Goal: Information Seeking & Learning: Compare options

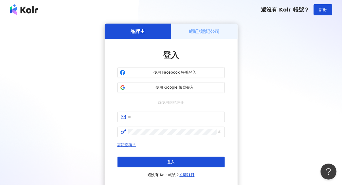
click at [36, 68] on div "品牌主 網紅/經紀公司 登入 使用 Facebook 帳號登入 使用 Google 帳號登入 或使用信箱註冊 忘記密碼？ 登入 還沒有 Kolr 帳號？ 立即…" at bounding box center [170, 106] width 329 height 165
click at [140, 117] on input "text" at bounding box center [174, 117] width 93 height 6
paste input "**********"
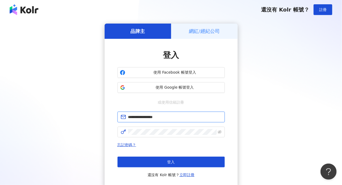
click at [127, 118] on span "**********" at bounding box center [170, 117] width 107 height 11
type input "**********"
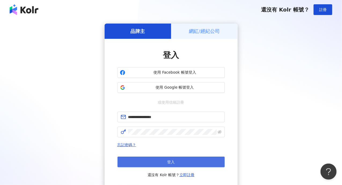
click at [151, 163] on button "登入" at bounding box center [170, 162] width 107 height 11
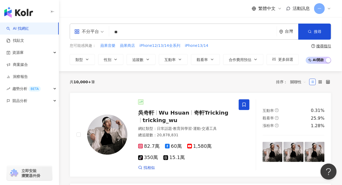
type input "**"
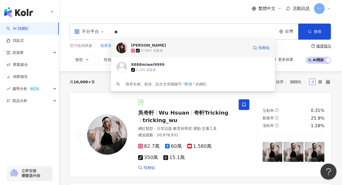
click at [142, 46] on div "艾莉森" at bounding box center [148, 45] width 35 height 5
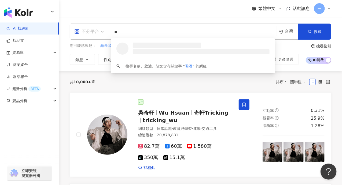
click at [103, 31] on div "不分平台" at bounding box center [88, 32] width 35 height 16
type input "**"
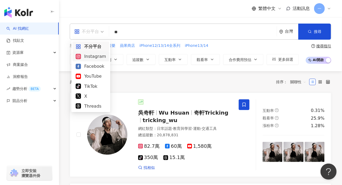
click at [99, 56] on div "Instagram" at bounding box center [91, 56] width 30 height 7
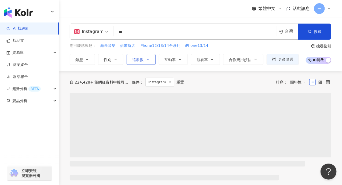
click at [133, 62] on button "追蹤數" at bounding box center [140, 59] width 29 height 11
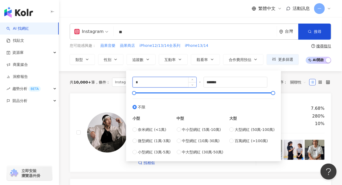
click at [141, 83] on input "*" at bounding box center [164, 82] width 63 height 10
drag, startPoint x: 144, startPoint y: 83, endPoint x: 133, endPoint y: 80, distance: 11.0
click at [133, 80] on input "*" at bounding box center [164, 82] width 63 height 10
type input "****"
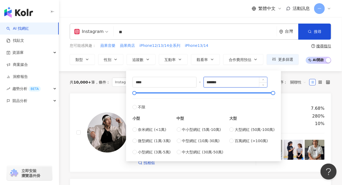
drag, startPoint x: 207, startPoint y: 82, endPoint x: 228, endPoint y: 84, distance: 21.0
click at [228, 84] on input "*******" at bounding box center [235, 82] width 63 height 10
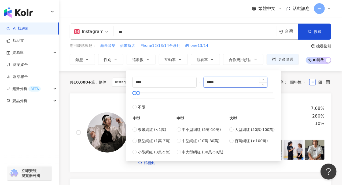
type input "*****"
click at [78, 87] on div "共 10,000+ 筆 條件 ： Instagram 重置 排序： 關聯性" at bounding box center [200, 82] width 261 height 22
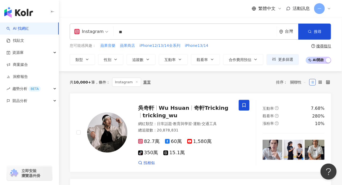
click at [320, 31] on span "搜尋" at bounding box center [316, 31] width 7 height 4
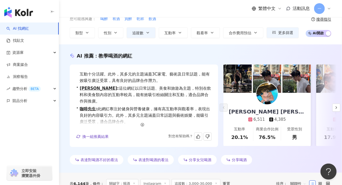
scroll to position [19, 0]
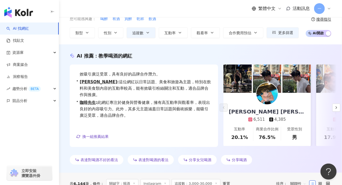
click at [256, 119] on div "6,511" at bounding box center [259, 120] width 12 height 6
click at [336, 108] on icon "button" at bounding box center [336, 108] width 4 height 4
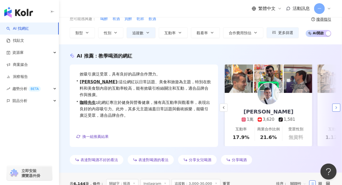
scroll to position [0, 93]
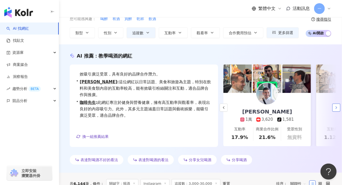
click at [335, 111] on button "button" at bounding box center [336, 108] width 8 height 8
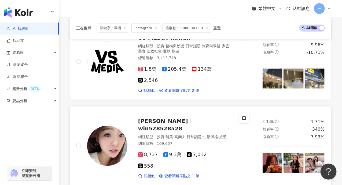
scroll to position [241, 0]
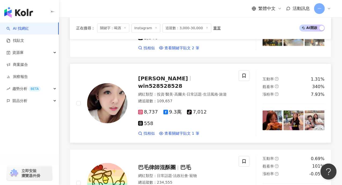
click at [270, 115] on img at bounding box center [272, 121] width 20 height 20
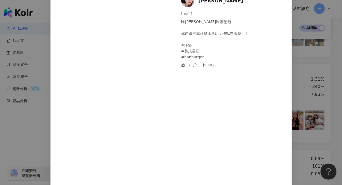
scroll to position [55, 0]
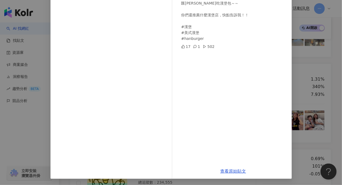
drag, startPoint x: 230, startPoint y: 171, endPoint x: 238, endPoint y: 153, distance: 19.8
click at [230, 171] on link "查看原始貼文" at bounding box center [233, 171] width 26 height 5
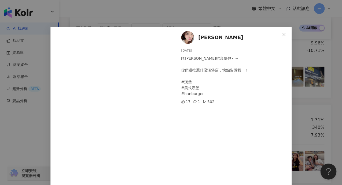
scroll to position [187, 0]
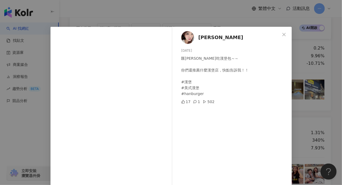
click at [282, 35] on icon "close" at bounding box center [283, 34] width 3 height 3
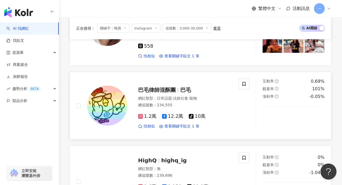
scroll to position [321, 0]
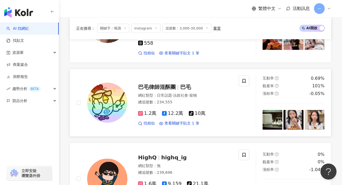
click at [271, 110] on img at bounding box center [272, 120] width 20 height 20
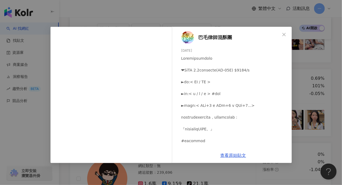
click at [209, 36] on span "巴毛律師混酥團" at bounding box center [215, 37] width 34 height 7
click at [223, 158] on link "查看原始貼文" at bounding box center [233, 155] width 26 height 5
click at [282, 33] on icon "close" at bounding box center [284, 34] width 4 height 4
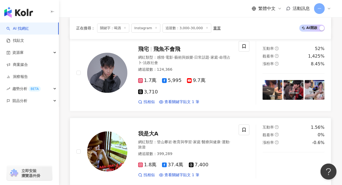
scroll to position [804, 0]
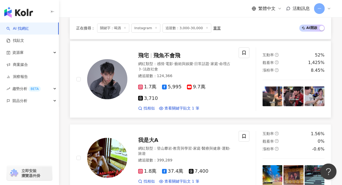
click at [274, 87] on img at bounding box center [272, 97] width 20 height 20
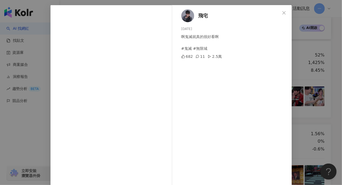
scroll to position [54, 0]
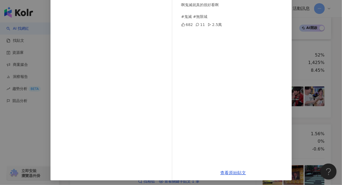
drag, startPoint x: 233, startPoint y: 172, endPoint x: 235, endPoint y: 163, distance: 9.5
click at [233, 172] on link "查看原始貼文" at bounding box center [233, 172] width 26 height 5
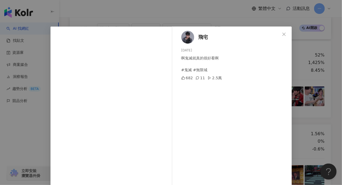
scroll to position [0, 0]
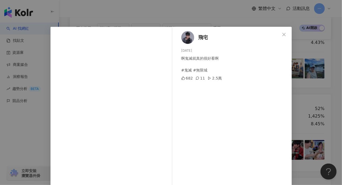
click at [282, 35] on icon "close" at bounding box center [283, 34] width 3 height 3
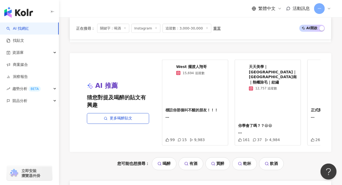
scroll to position [1125, 0]
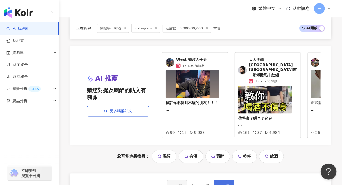
click at [221, 180] on button "下一頁" at bounding box center [223, 185] width 20 height 11
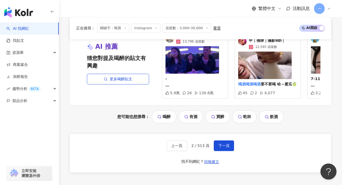
scroll to position [1172, 0]
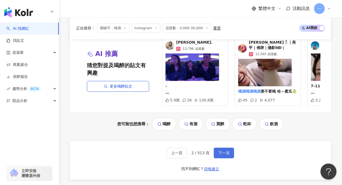
click at [216, 148] on button "下一頁" at bounding box center [223, 153] width 20 height 11
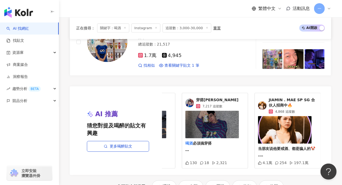
scroll to position [970, 0]
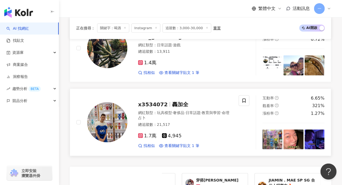
click at [271, 130] on img at bounding box center [272, 140] width 20 height 20
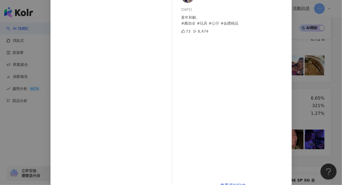
scroll to position [55, 0]
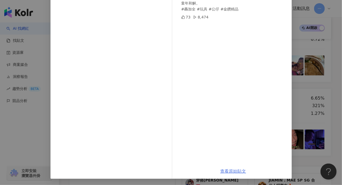
click at [223, 171] on link "查看原始貼文" at bounding box center [233, 171] width 26 height 5
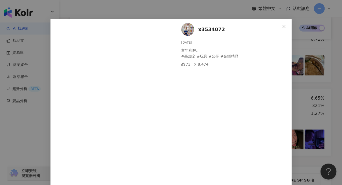
scroll to position [0, 0]
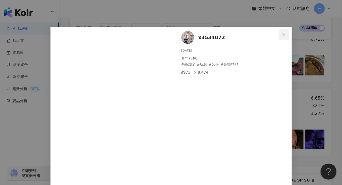
click at [280, 31] on button "Close" at bounding box center [283, 34] width 11 height 11
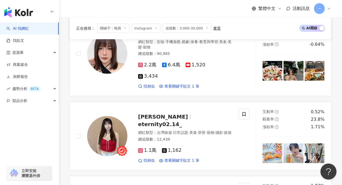
scroll to position [328, 0]
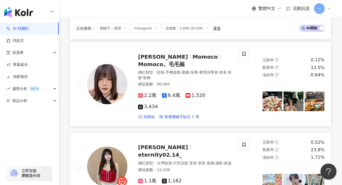
click at [271, 100] on img at bounding box center [272, 102] width 20 height 20
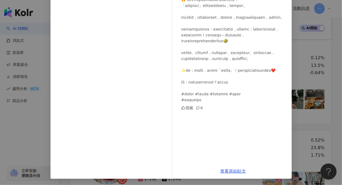
scroll to position [381, 0]
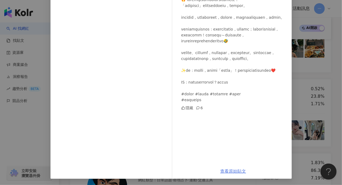
click at [233, 169] on link "查看原始貼文" at bounding box center [233, 171] width 26 height 5
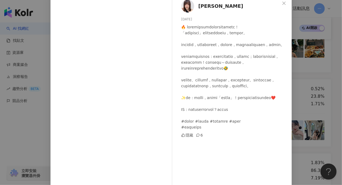
scroll to position [0, 0]
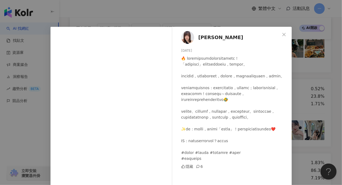
click at [283, 32] on button "Close" at bounding box center [283, 34] width 11 height 11
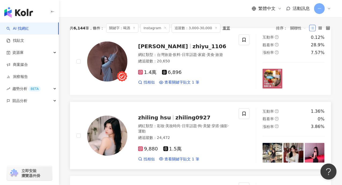
scroll to position [140, 0]
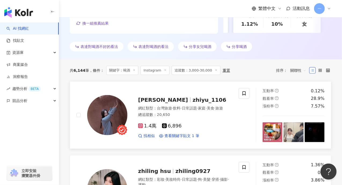
click at [267, 125] on img at bounding box center [272, 132] width 20 height 20
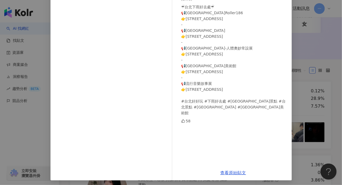
scroll to position [55, 0]
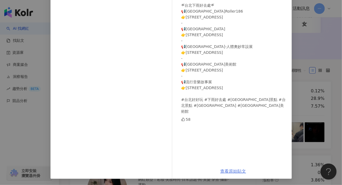
click at [230, 170] on link "查看原始貼文" at bounding box center [233, 171] width 26 height 5
click at [309, 46] on div "好好玩台灣｜Fun in Taiwan 2025/9/5 ☔台北下雨好去處☔ 📢小巨蛋Roller186 👉台北市松山區南京東路四段2號1樓 - 📢美麗華摩天…" at bounding box center [171, 92] width 342 height 185
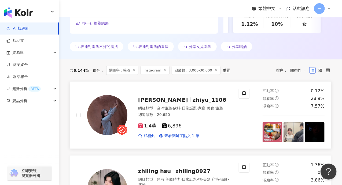
click at [295, 130] on img at bounding box center [293, 132] width 20 height 20
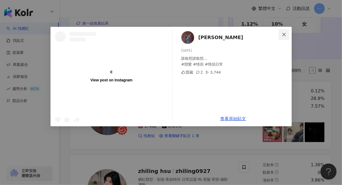
click at [285, 32] on icon "close" at bounding box center [284, 34] width 4 height 4
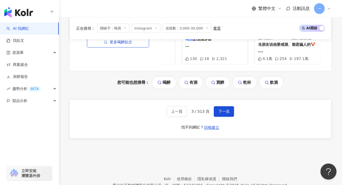
scroll to position [1163, 0]
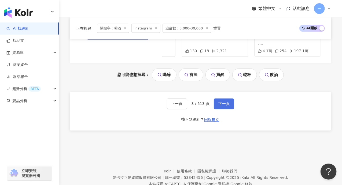
click at [220, 102] on span "下一頁" at bounding box center [223, 104] width 11 height 4
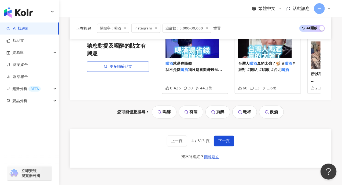
scroll to position [1131, 0]
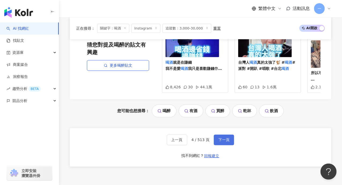
click at [223, 135] on button "下一頁" at bounding box center [223, 140] width 20 height 11
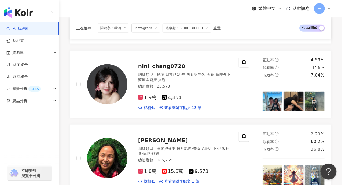
scroll to position [192, 0]
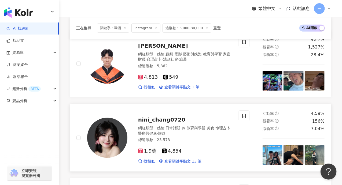
click at [266, 155] on img at bounding box center [272, 155] width 20 height 20
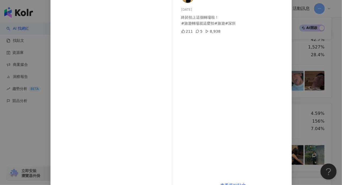
scroll to position [54, 0]
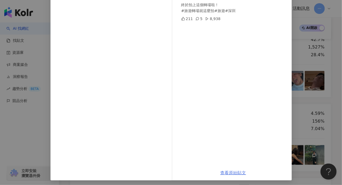
click at [223, 174] on link "查看原始貼文" at bounding box center [233, 172] width 26 height 5
click at [320, 71] on div "簡 2025/8/29 終於拍上這個轉場啦！ #旅遊轉場就這麼拍#旅遊#深圳 211 5 8,938 查看原始貼文" at bounding box center [171, 92] width 342 height 185
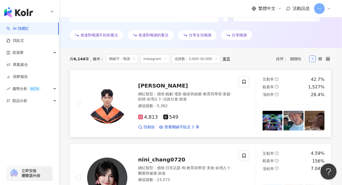
scroll to position [138, 0]
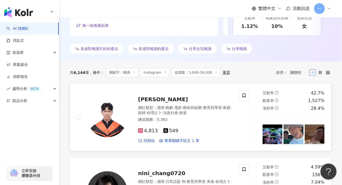
click at [272, 136] on img at bounding box center [272, 135] width 20 height 20
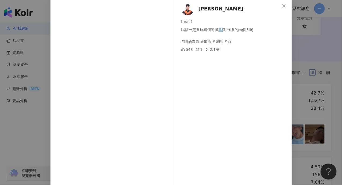
scroll to position [54, 0]
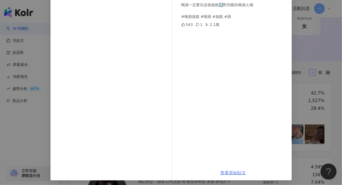
click at [227, 172] on link "查看原始貼文" at bounding box center [233, 172] width 26 height 5
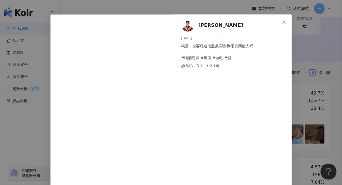
scroll to position [0, 0]
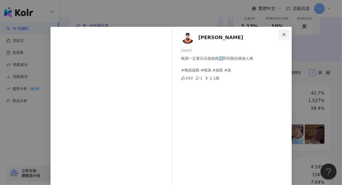
click at [282, 34] on icon "close" at bounding box center [284, 34] width 4 height 4
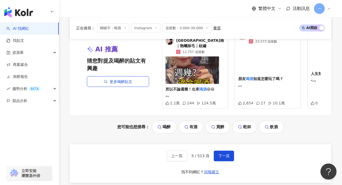
scroll to position [1102, 0]
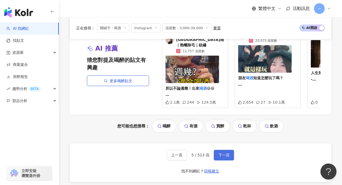
click at [222, 153] on span "下一頁" at bounding box center [223, 155] width 11 height 4
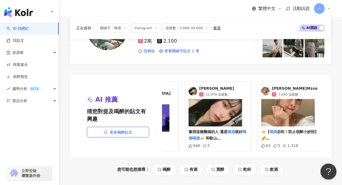
scroll to position [0, 50]
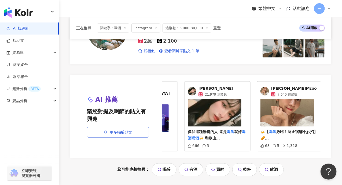
click at [203, 86] on span "姝淇" at bounding box center [215, 88] width 35 height 5
click at [277, 86] on span "郭怡伶🦁Mɪɢᴏ" at bounding box center [294, 88] width 46 height 5
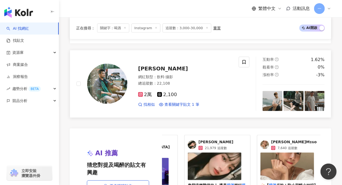
scroll to position [918, 0]
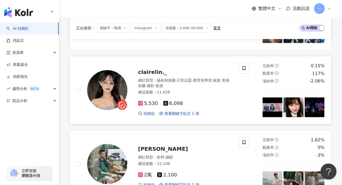
click at [273, 108] on img at bounding box center [272, 107] width 20 height 20
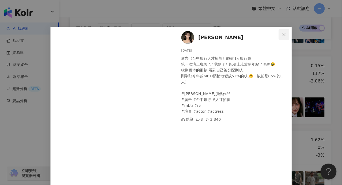
click at [280, 32] on button "Close" at bounding box center [283, 34] width 11 height 11
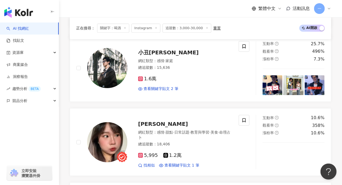
scroll to position [543, 0]
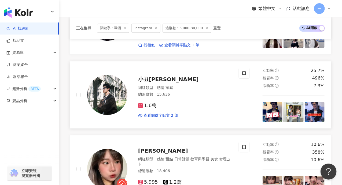
click at [268, 113] on img at bounding box center [272, 112] width 20 height 20
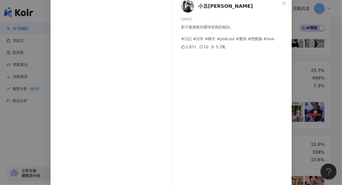
scroll to position [54, 0]
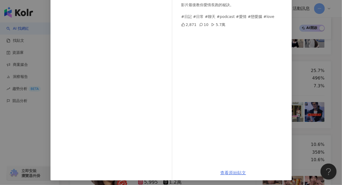
click at [227, 171] on link "查看原始貼文" at bounding box center [233, 172] width 26 height 5
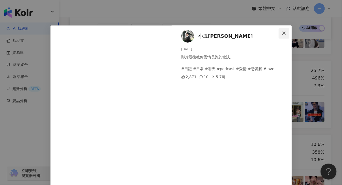
scroll to position [0, 0]
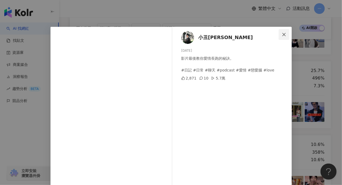
click at [282, 32] on icon "close" at bounding box center [284, 34] width 4 height 4
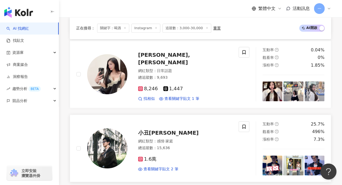
scroll to position [409, 0]
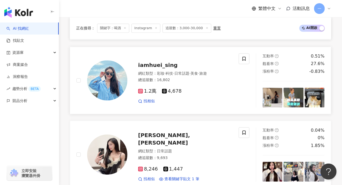
click at [279, 93] on img at bounding box center [272, 98] width 20 height 20
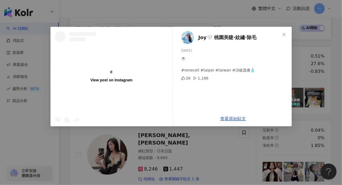
scroll to position [436, 0]
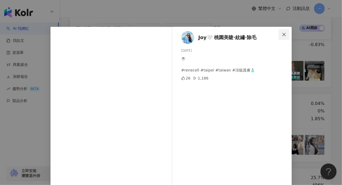
click at [282, 33] on icon "close" at bounding box center [284, 34] width 4 height 4
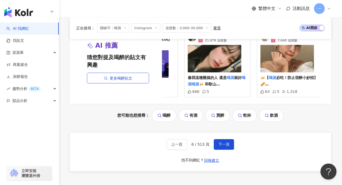
scroll to position [1164, 0]
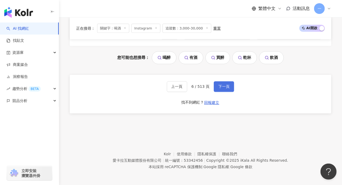
click at [218, 85] on span "下一頁" at bounding box center [223, 87] width 11 height 4
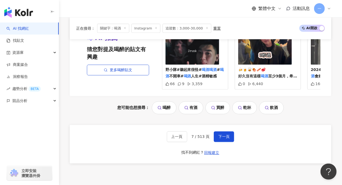
scroll to position [1140, 0]
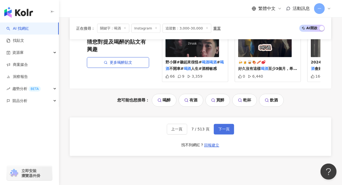
click at [216, 124] on button "下一頁" at bounding box center [223, 129] width 20 height 11
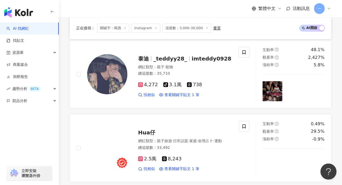
scroll to position [970, 0]
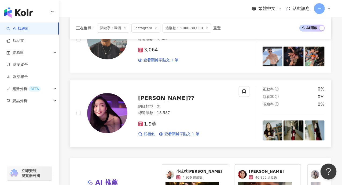
click at [267, 124] on img at bounding box center [272, 131] width 20 height 20
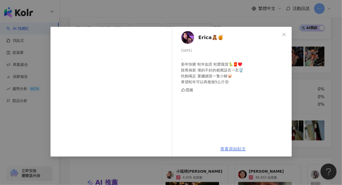
click at [233, 147] on link "查看原始貼文" at bounding box center [233, 149] width 26 height 5
click at [282, 35] on icon "close" at bounding box center [284, 34] width 4 height 4
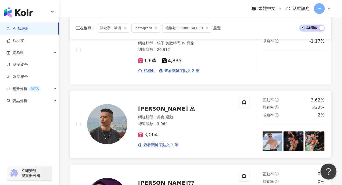
scroll to position [836, 0]
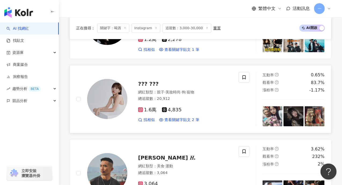
click at [275, 109] on img at bounding box center [272, 116] width 20 height 20
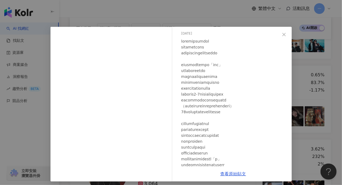
scroll to position [27, 0]
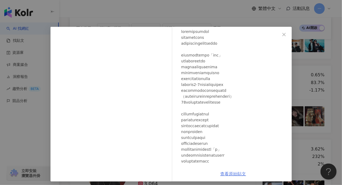
click at [224, 175] on link "查看原始貼文" at bounding box center [233, 173] width 26 height 5
click at [284, 34] on icon "close" at bounding box center [284, 34] width 4 height 4
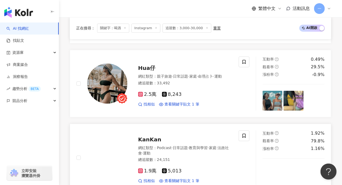
scroll to position [622, 0]
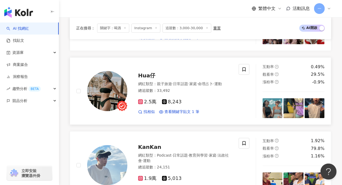
click at [267, 103] on img at bounding box center [272, 108] width 20 height 20
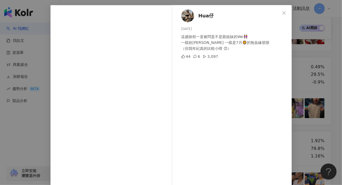
scroll to position [54, 0]
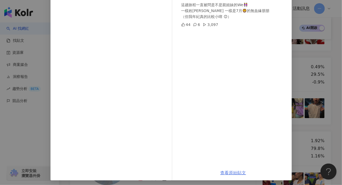
click at [227, 171] on link "查看原始貼文" at bounding box center [233, 172] width 26 height 5
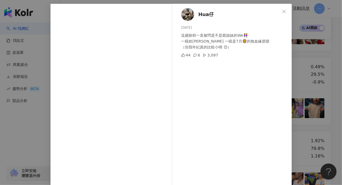
scroll to position [0, 0]
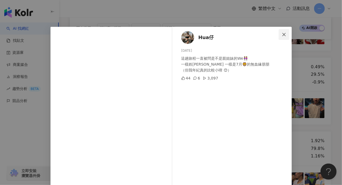
click at [282, 35] on icon "close" at bounding box center [283, 34] width 3 height 3
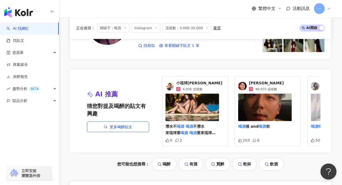
scroll to position [1104, 0]
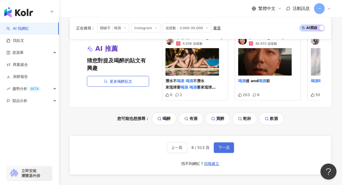
click at [223, 146] on span "下一頁" at bounding box center [223, 148] width 11 height 4
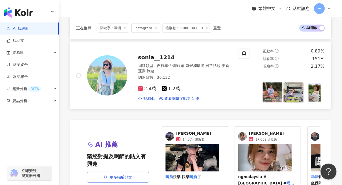
scroll to position [992, 0]
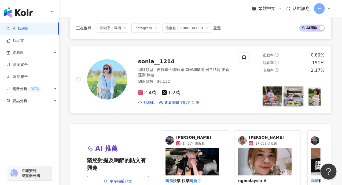
click at [273, 88] on img at bounding box center [272, 97] width 20 height 20
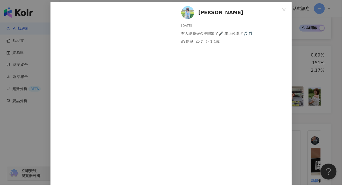
scroll to position [49, 0]
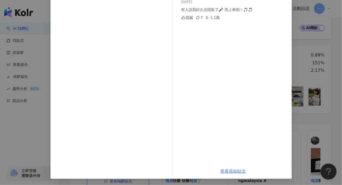
click at [224, 170] on link "查看原始貼文" at bounding box center [233, 171] width 26 height 5
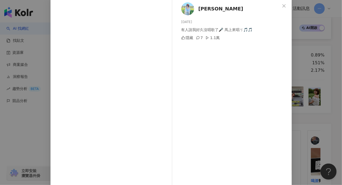
scroll to position [0, 0]
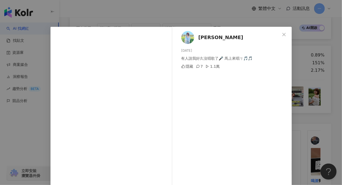
drag, startPoint x: 283, startPoint y: 33, endPoint x: 235, endPoint y: 92, distance: 75.8
click at [283, 33] on icon "close" at bounding box center [284, 34] width 4 height 4
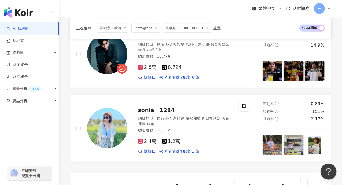
scroll to position [911, 0]
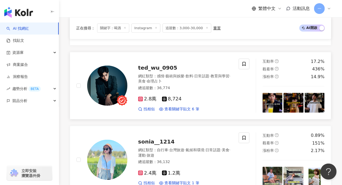
click at [271, 104] on img at bounding box center [272, 103] width 20 height 20
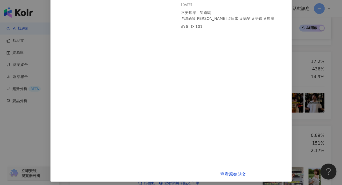
scroll to position [49, 0]
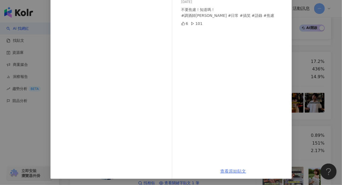
click at [227, 171] on link "查看原始貼文" at bounding box center [233, 171] width 26 height 5
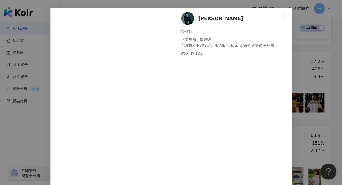
scroll to position [0, 0]
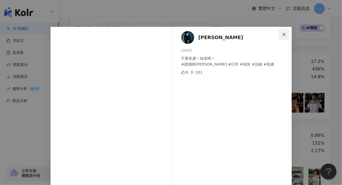
click at [283, 33] on icon "close" at bounding box center [283, 34] width 3 height 3
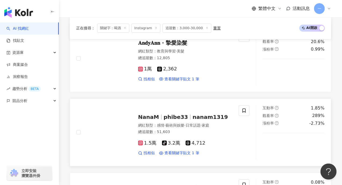
scroll to position [724, 0]
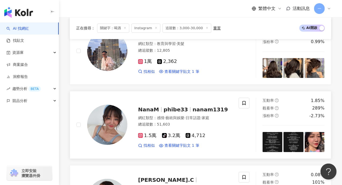
click at [272, 142] on img at bounding box center [272, 142] width 20 height 20
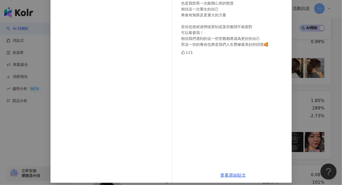
scroll to position [65, 0]
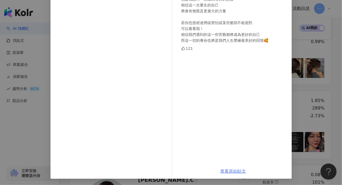
click at [226, 172] on link "查看原始貼文" at bounding box center [233, 171] width 26 height 5
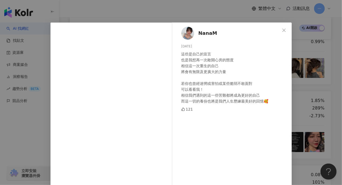
scroll to position [0, 0]
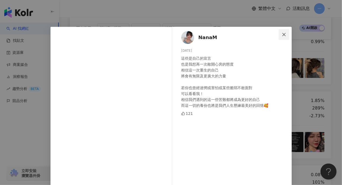
click at [279, 35] on span "Close" at bounding box center [283, 34] width 11 height 4
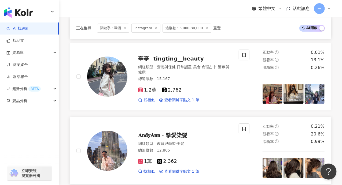
scroll to position [617, 0]
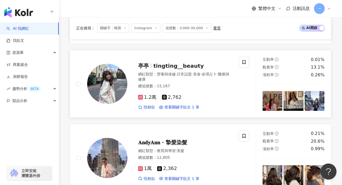
click at [271, 101] on img at bounding box center [272, 101] width 20 height 20
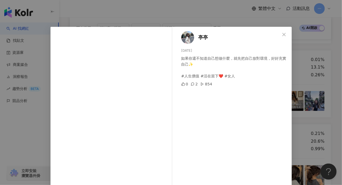
click at [279, 36] on button "Close" at bounding box center [283, 34] width 11 height 11
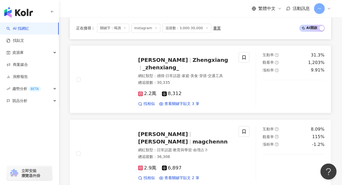
scroll to position [402, 0]
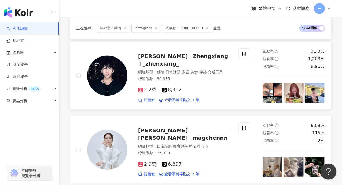
click at [273, 94] on img at bounding box center [272, 93] width 20 height 20
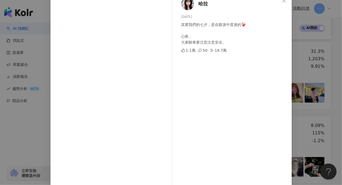
scroll to position [55, 0]
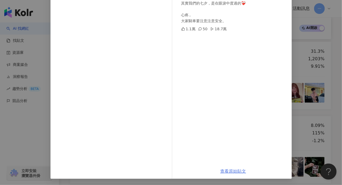
click at [229, 171] on link "查看原始貼文" at bounding box center [233, 171] width 26 height 5
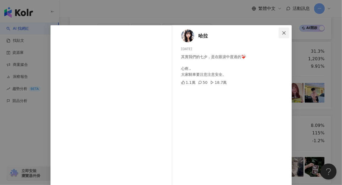
click at [282, 33] on icon "close" at bounding box center [284, 33] width 4 height 4
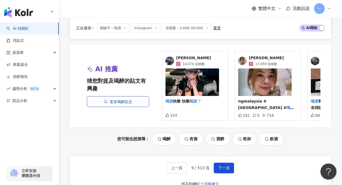
scroll to position [1099, 0]
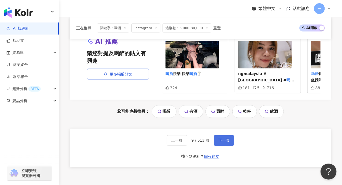
click at [219, 138] on span "下一頁" at bounding box center [223, 140] width 11 height 4
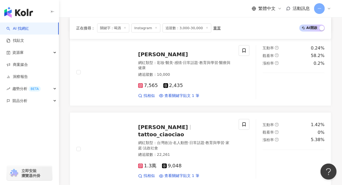
scroll to position [242, 0]
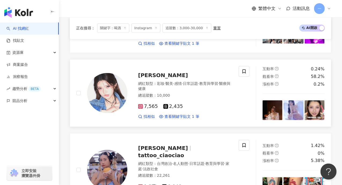
click at [266, 108] on img at bounding box center [272, 110] width 20 height 20
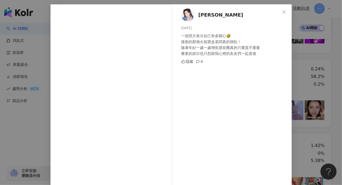
scroll to position [46, 0]
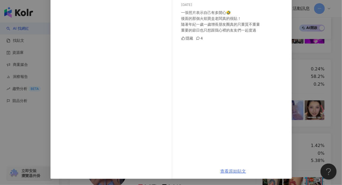
click at [231, 169] on link "查看原始貼文" at bounding box center [233, 171] width 26 height 5
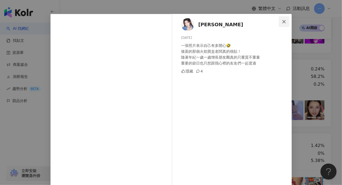
scroll to position [0, 0]
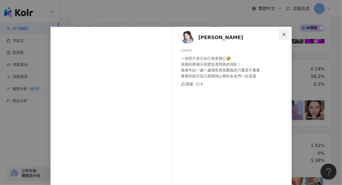
click at [282, 34] on icon "close" at bounding box center [284, 34] width 4 height 4
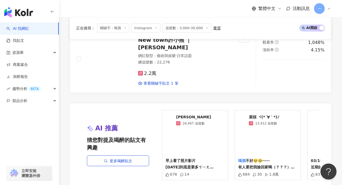
scroll to position [1152, 0]
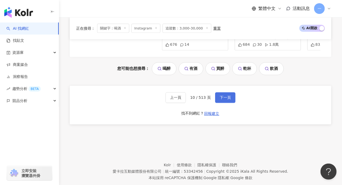
click at [223, 96] on span "下一頁" at bounding box center [224, 98] width 11 height 4
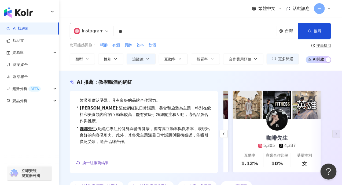
scroll to position [0, 0]
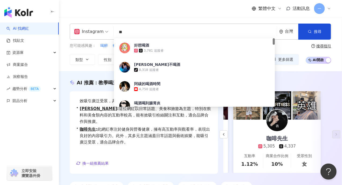
drag, startPoint x: 127, startPoint y: 35, endPoint x: 110, endPoint y: 35, distance: 17.4
click at [110, 35] on div "Instagram ** 台灣 搜尋 a9e7b6fb-fb84-421c-a62b-c3dc70ca17d1 好想喝酒 3,781 追蹤者 小玹不喝酒 ti…" at bounding box center [200, 32] width 261 height 16
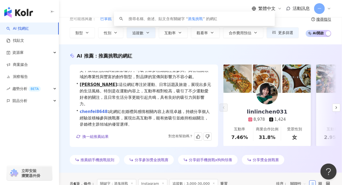
scroll to position [13, 0]
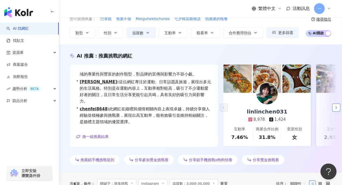
click at [334, 109] on icon "button" at bounding box center [336, 108] width 4 height 4
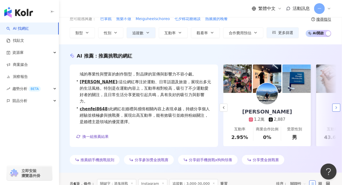
click at [334, 108] on icon "button" at bounding box center [336, 108] width 4 height 4
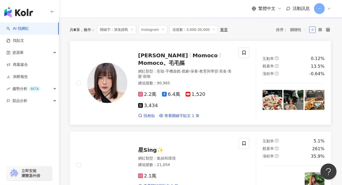
scroll to position [241, 0]
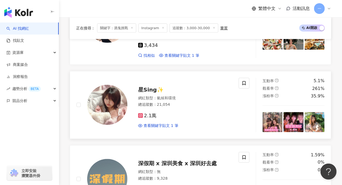
click at [273, 112] on img at bounding box center [272, 122] width 20 height 20
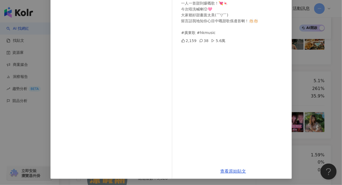
scroll to position [0, 0]
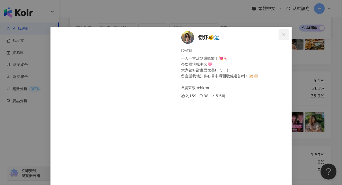
click at [279, 37] on button "Close" at bounding box center [283, 34] width 11 height 11
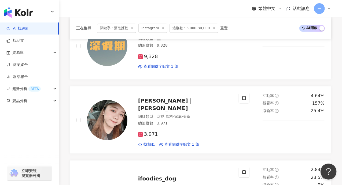
scroll to position [402, 0]
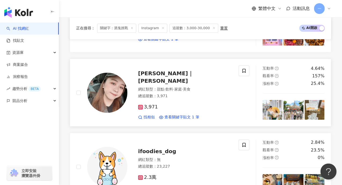
click at [273, 100] on img at bounding box center [272, 110] width 20 height 20
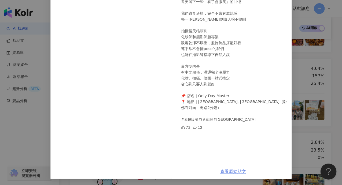
scroll to position [65, 0]
click at [228, 172] on link "查看原始貼文" at bounding box center [233, 171] width 26 height 5
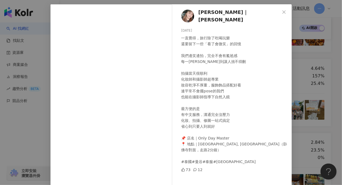
scroll to position [12, 0]
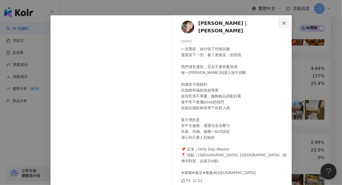
click at [283, 23] on icon "close" at bounding box center [284, 23] width 4 height 4
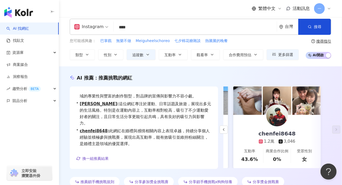
scroll to position [0, 0]
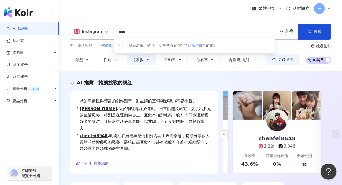
click at [135, 35] on input "****" at bounding box center [195, 32] width 159 height 10
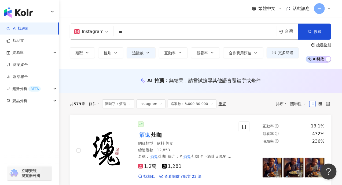
click at [146, 11] on div "繁體中文 活動訊息 一" at bounding box center [200, 8] width 261 height 17
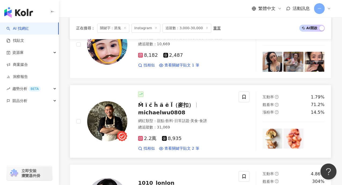
scroll to position [616, 0]
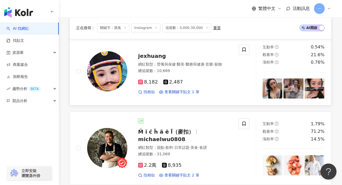
click at [268, 78] on img at bounding box center [272, 88] width 20 height 20
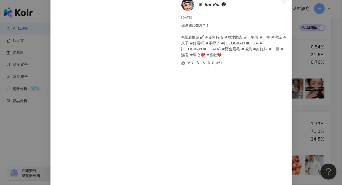
scroll to position [55, 0]
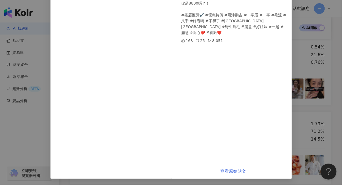
click at [232, 170] on link "查看原始貼文" at bounding box center [233, 171] width 26 height 5
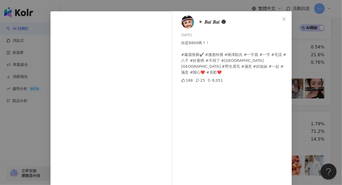
scroll to position [2, 0]
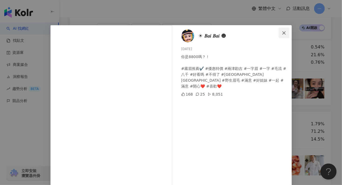
click at [282, 31] on icon "close" at bounding box center [284, 33] width 4 height 4
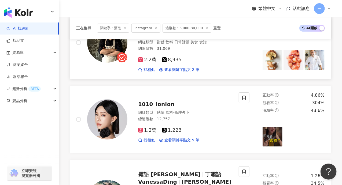
scroll to position [723, 0]
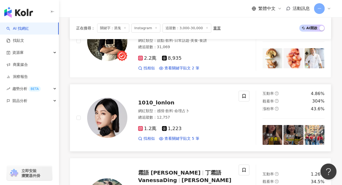
click at [270, 125] on img at bounding box center [272, 135] width 20 height 20
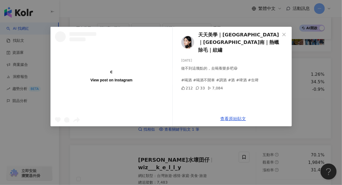
scroll to position [830, 0]
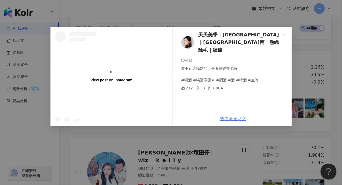
click at [229, 119] on div "天天美學｜台中北屯｜苗栗竹南｜熱蠟除毛｜紋繡 2025/9/15 做不到這幾點的，去喝養樂多吧😆 #喝酒 #喝酒不開車 #調酒 #酒 #啤酒 #生啤 212 …" at bounding box center [233, 77] width 117 height 100
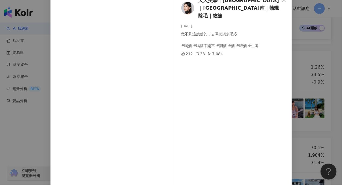
scroll to position [55, 0]
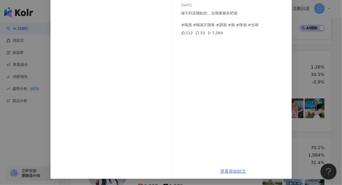
click at [230, 172] on link "查看原始貼文" at bounding box center [233, 171] width 26 height 5
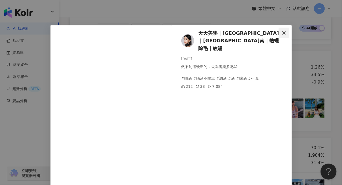
click at [283, 37] on button "Close" at bounding box center [283, 33] width 11 height 11
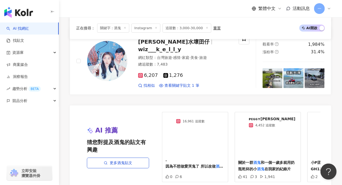
scroll to position [991, 0]
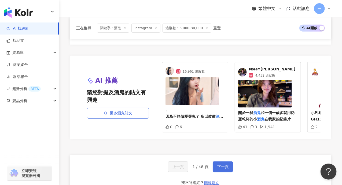
click at [222, 165] on span "下一頁" at bounding box center [222, 167] width 11 height 4
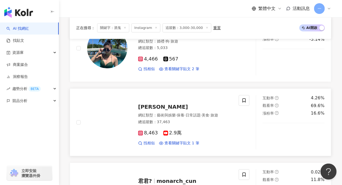
scroll to position [629, 0]
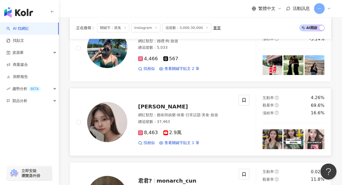
click at [269, 129] on img at bounding box center [272, 139] width 20 height 20
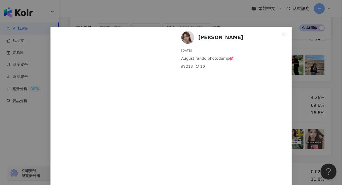
scroll to position [0, 0]
click at [282, 35] on icon "close" at bounding box center [284, 34] width 4 height 4
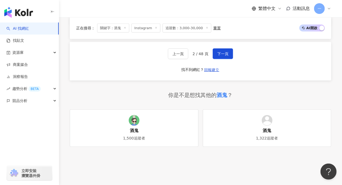
scroll to position [1073, 0]
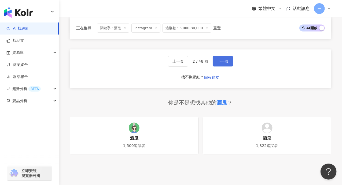
click at [217, 59] on span "下一頁" at bounding box center [222, 61] width 11 height 4
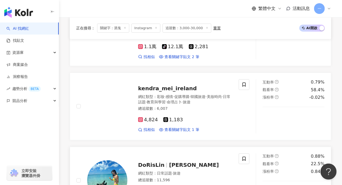
scroll to position [814, 0]
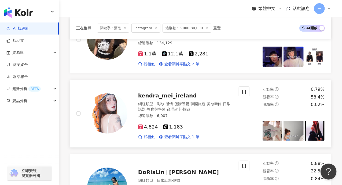
click at [276, 121] on img at bounding box center [272, 131] width 20 height 20
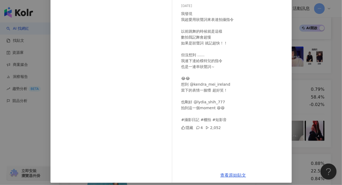
scroll to position [49, 0]
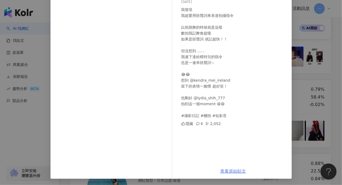
click at [231, 170] on link "查看原始貼文" at bounding box center [233, 171] width 26 height 5
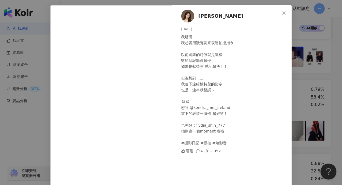
scroll to position [0, 0]
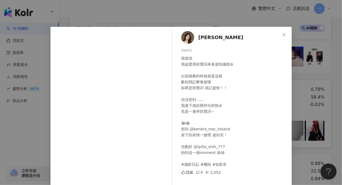
drag, startPoint x: 282, startPoint y: 36, endPoint x: 235, endPoint y: 76, distance: 61.7
click at [282, 35] on icon "close" at bounding box center [284, 34] width 4 height 4
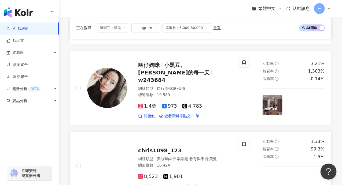
scroll to position [519, 0]
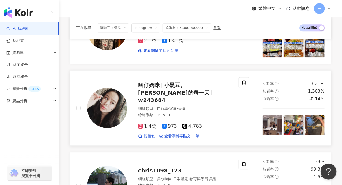
click at [275, 115] on img at bounding box center [272, 125] width 20 height 20
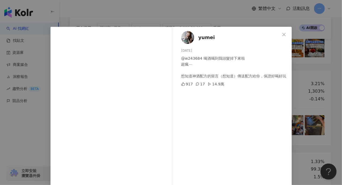
scroll to position [54, 0]
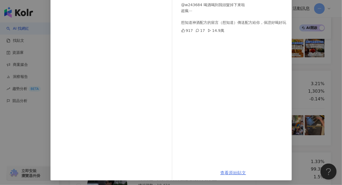
click at [233, 174] on link "查看原始貼文" at bounding box center [233, 172] width 26 height 5
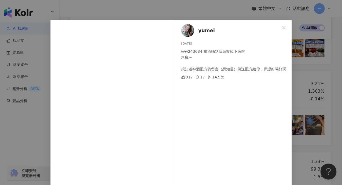
scroll to position [0, 0]
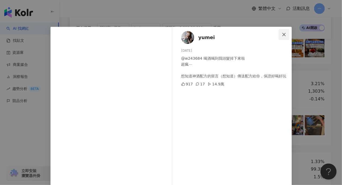
click at [282, 32] on icon "close" at bounding box center [284, 34] width 4 height 4
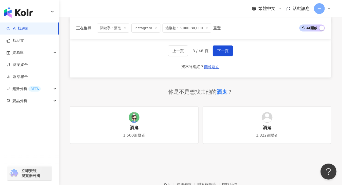
scroll to position [1028, 0]
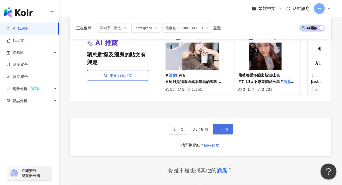
click at [223, 127] on span "下一頁" at bounding box center [222, 129] width 11 height 4
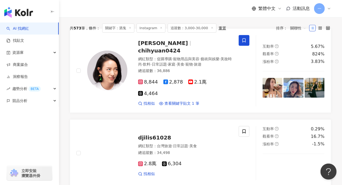
scroll to position [57, 0]
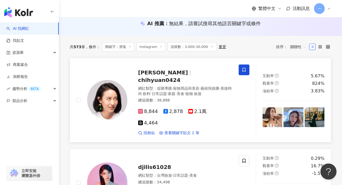
click at [269, 111] on img at bounding box center [272, 117] width 20 height 20
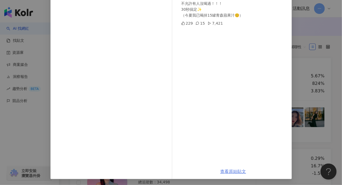
scroll to position [55, 0]
click at [231, 169] on link "查看原始貼文" at bounding box center [233, 171] width 26 height 5
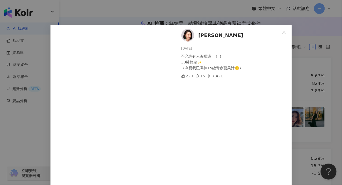
scroll to position [2, 0]
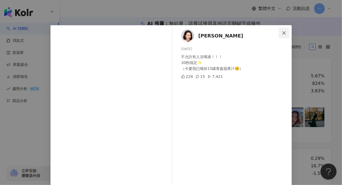
click at [282, 29] on button "Close" at bounding box center [283, 33] width 11 height 11
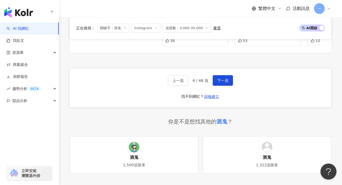
scroll to position [1049, 0]
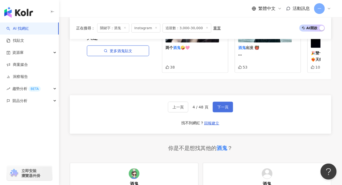
click at [220, 105] on span "下一頁" at bounding box center [222, 107] width 11 height 4
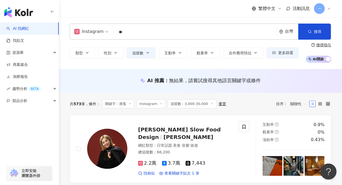
scroll to position [0, 0]
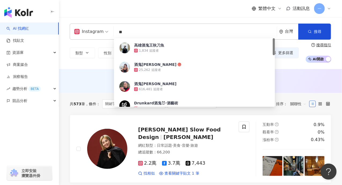
drag, startPoint x: 130, startPoint y: 32, endPoint x: 116, endPoint y: 32, distance: 13.7
click at [116, 32] on input "**" at bounding box center [195, 32] width 159 height 10
type input "*"
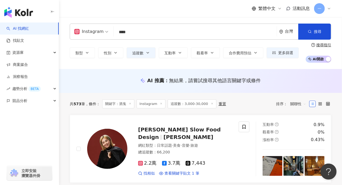
type input "****"
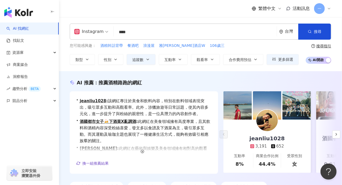
click at [62, 72] on div "AI 推薦 ： 推薦酒精路跑的網紅 • jeanliu1028 : 該網紅專注於美食和飲料內容，特別在飲料領域表現突出，吸引眾多互動和高觀看率。此外，涉獵旅遊…" at bounding box center [200, 135] width 283 height 128
click at [339, 134] on button "button" at bounding box center [336, 134] width 8 height 8
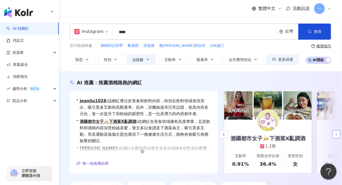
scroll to position [0, 93]
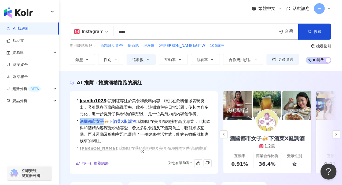
drag, startPoint x: 80, startPoint y: 122, endPoint x: 104, endPoint y: 121, distance: 25.0
click at [104, 121] on div "• 酒國都市女子🍻下酒菜X亂調酒 : 此網紅在美食領域擁有高度專業，且其飲料和酒精內容深受粉絲喜愛，發文多以食譜及下酒菜為主，吸引眾多互動。而其運動及瑜珈主題…" at bounding box center [143, 131] width 135 height 26
click at [337, 131] on button "button" at bounding box center [336, 134] width 8 height 8
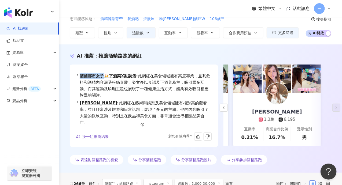
scroll to position [26, 0]
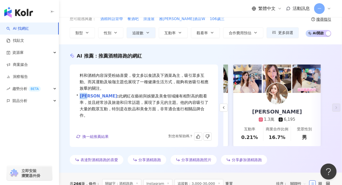
drag, startPoint x: 81, startPoint y: 96, endPoint x: 90, endPoint y: 96, distance: 9.4
click at [93, 97] on div "• 沈瑾暘ChinYang S. : 此網紅在藝術與娛樂及美食領域擁有相對高的觀看率，並且經常涉及旅遊和日常話題，展現了多元的主題。他的內容吸引了大量的觀眾互…" at bounding box center [143, 106] width 135 height 26
click at [269, 119] on div "1.3萬" at bounding box center [269, 120] width 10 height 6
click at [222, 107] on icon "button" at bounding box center [223, 108] width 4 height 4
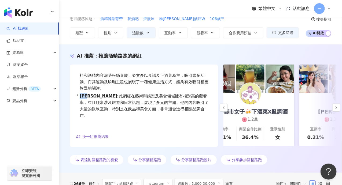
scroll to position [0, 83]
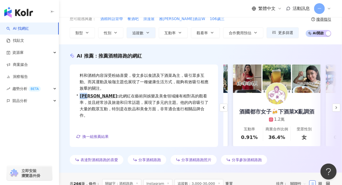
click at [270, 115] on div "酒國都市女子🍻下酒菜X亂調酒 1.2萬" at bounding box center [277, 107] width 86 height 29
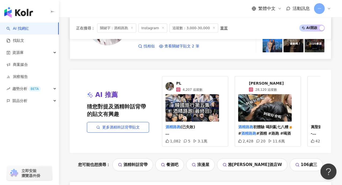
scroll to position [1018, 0]
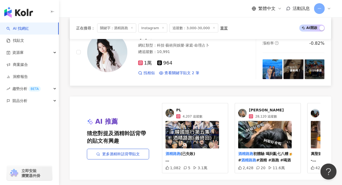
click at [277, 61] on img at bounding box center [272, 69] width 20 height 20
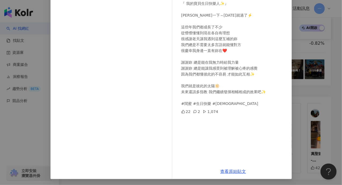
scroll to position [55, 0]
click at [226, 172] on link "查看原始貼文" at bounding box center [233, 171] width 26 height 5
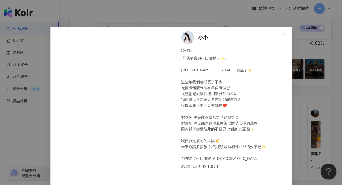
click at [282, 34] on icon "close" at bounding box center [283, 34] width 3 height 3
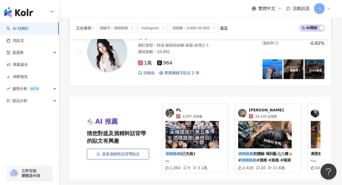
scroll to position [1125, 0]
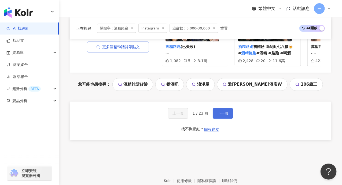
click at [217, 115] on span "下一頁" at bounding box center [222, 113] width 11 height 4
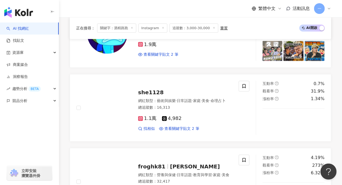
scroll to position [908, 0]
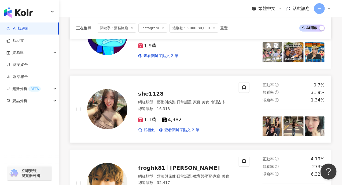
click at [269, 117] on img at bounding box center [272, 127] width 20 height 20
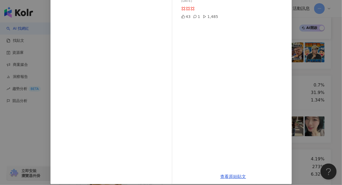
scroll to position [54, 0]
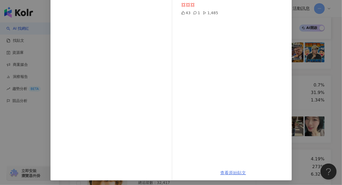
click at [228, 172] on link "查看原始貼文" at bounding box center [233, 172] width 26 height 5
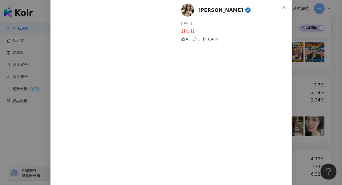
scroll to position [0, 0]
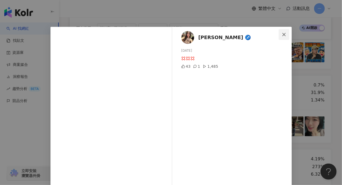
click at [283, 32] on button "Close" at bounding box center [283, 34] width 11 height 11
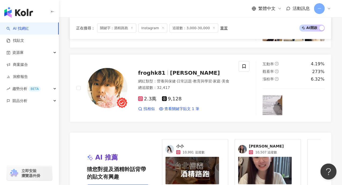
scroll to position [1122, 0]
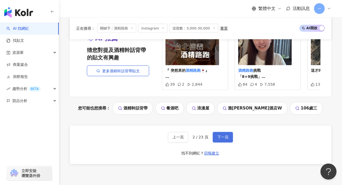
click at [222, 135] on span "下一頁" at bounding box center [222, 137] width 11 height 4
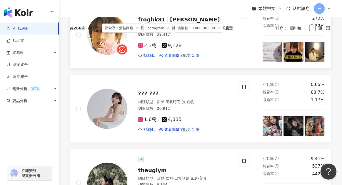
scroll to position [167, 0]
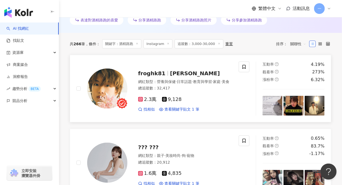
click at [272, 104] on img at bounding box center [272, 106] width 20 height 20
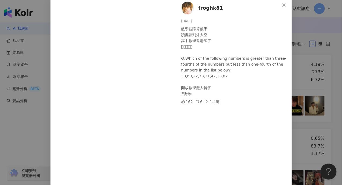
scroll to position [55, 0]
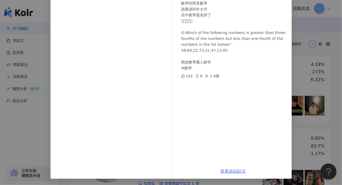
click at [221, 171] on link "查看原始貼文" at bounding box center [233, 171] width 26 height 5
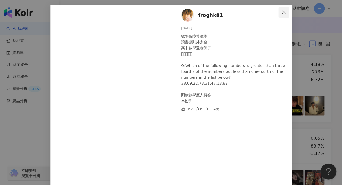
scroll to position [0, 0]
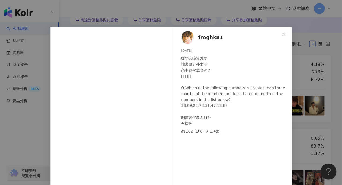
click at [282, 33] on icon "close" at bounding box center [284, 34] width 4 height 4
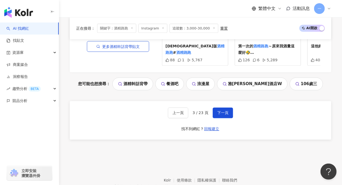
scroll to position [1158, 0]
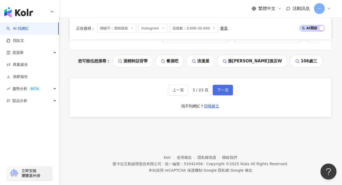
click at [220, 88] on span "下一頁" at bounding box center [222, 90] width 11 height 4
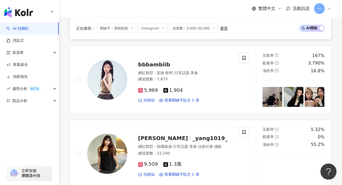
scroll to position [270, 0]
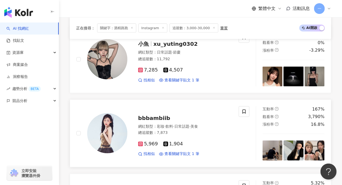
click at [277, 151] on img at bounding box center [272, 151] width 20 height 20
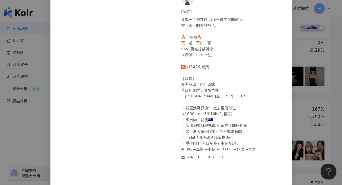
scroll to position [55, 0]
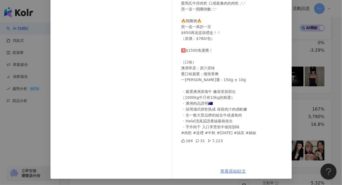
click at [224, 172] on link "查看原始貼文" at bounding box center [233, 171] width 26 height 5
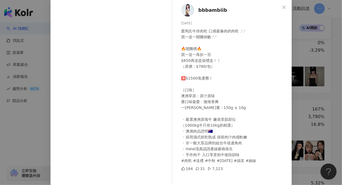
scroll to position [0, 0]
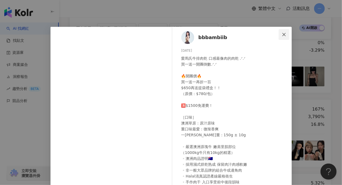
click at [283, 34] on icon "close" at bounding box center [284, 34] width 4 height 4
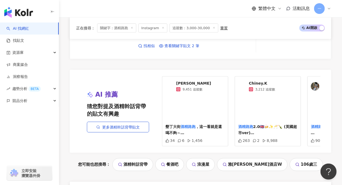
scroll to position [1100, 0]
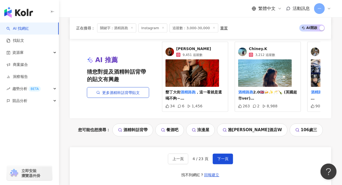
drag, startPoint x: 217, startPoint y: 144, endPoint x: 227, endPoint y: 117, distance: 28.3
click at [217, 157] on span "下一頁" at bounding box center [222, 159] width 11 height 4
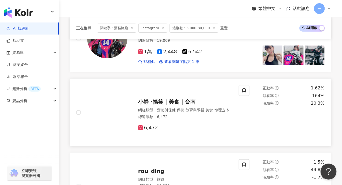
scroll to position [800, 0]
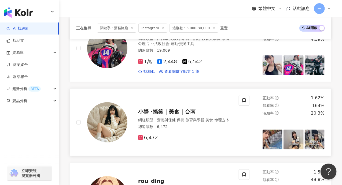
click at [267, 132] on img at bounding box center [272, 140] width 20 height 20
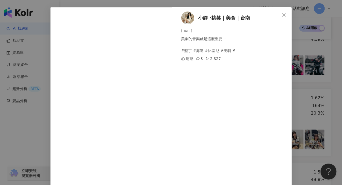
scroll to position [49, 0]
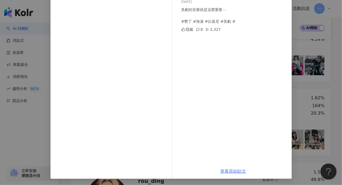
click at [235, 171] on link "查看原始貼文" at bounding box center [233, 171] width 26 height 5
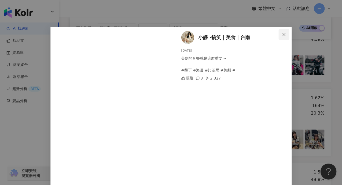
click at [282, 33] on icon "close" at bounding box center [283, 34] width 3 height 3
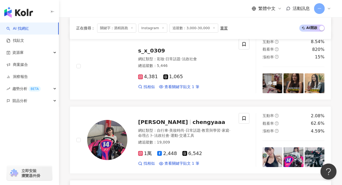
scroll to position [693, 0]
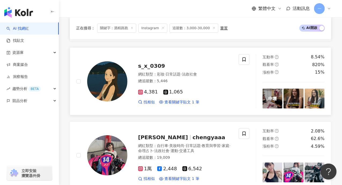
click at [272, 99] on img at bounding box center [272, 99] width 20 height 20
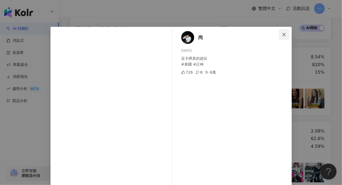
click at [283, 35] on icon "close" at bounding box center [284, 34] width 4 height 4
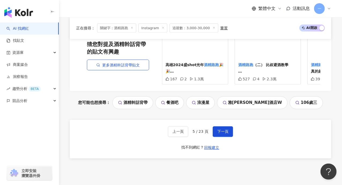
scroll to position [1121, 0]
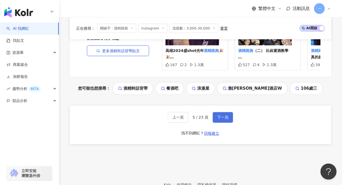
click at [226, 118] on span "下一頁" at bounding box center [222, 117] width 11 height 4
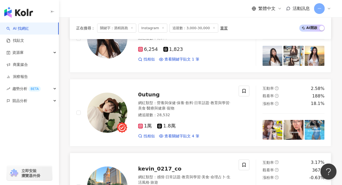
scroll to position [757, 0]
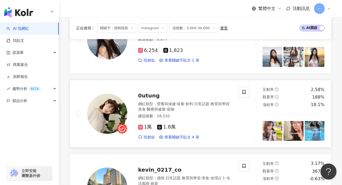
click at [277, 121] on img at bounding box center [272, 131] width 20 height 20
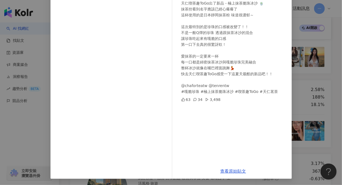
scroll to position [55, 0]
click at [222, 171] on link "查看原始貼文" at bounding box center [233, 171] width 26 height 5
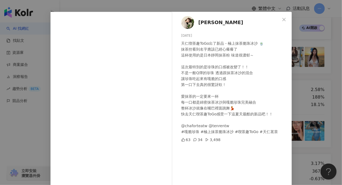
scroll to position [0, 0]
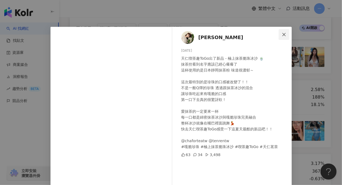
click at [283, 33] on icon "close" at bounding box center [284, 34] width 4 height 4
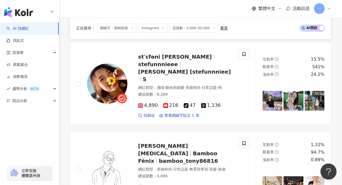
scroll to position [462, 0]
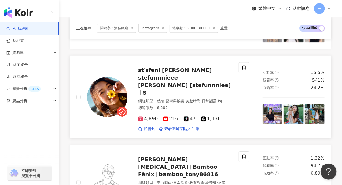
click at [272, 107] on img at bounding box center [272, 114] width 20 height 20
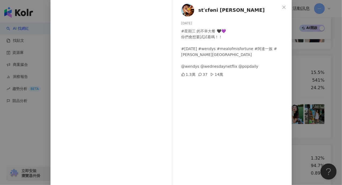
scroll to position [55, 0]
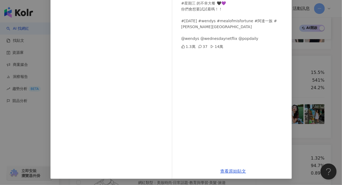
click at [225, 167] on div "查看原始貼文" at bounding box center [233, 171] width 117 height 15
click at [227, 170] on link "查看原始貼文" at bounding box center [233, 171] width 26 height 5
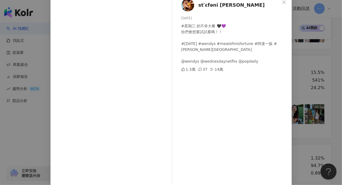
scroll to position [0, 0]
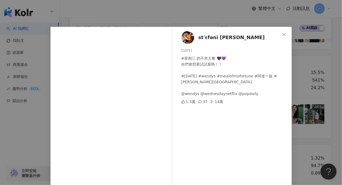
drag, startPoint x: 280, startPoint y: 35, endPoint x: 275, endPoint y: 37, distance: 5.7
click at [282, 35] on icon "close" at bounding box center [284, 34] width 4 height 4
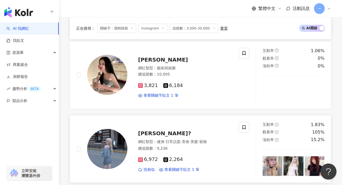
scroll to position [248, 0]
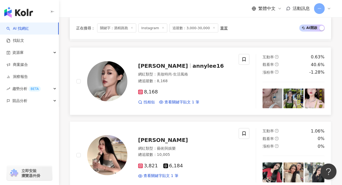
click at [272, 102] on img at bounding box center [272, 99] width 20 height 20
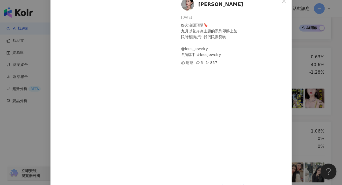
scroll to position [49, 0]
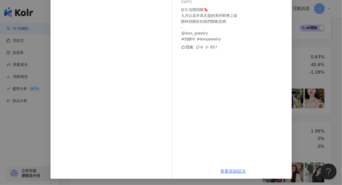
click at [227, 170] on link "查看原始貼文" at bounding box center [233, 171] width 26 height 5
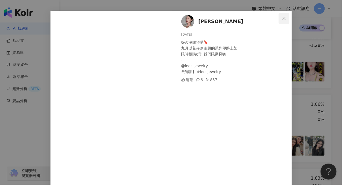
scroll to position [0, 0]
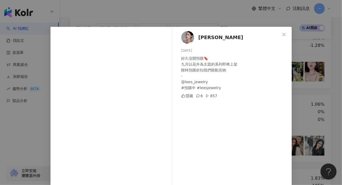
drag, startPoint x: 284, startPoint y: 32, endPoint x: 270, endPoint y: 39, distance: 15.8
click at [284, 32] on span "Close" at bounding box center [283, 34] width 11 height 4
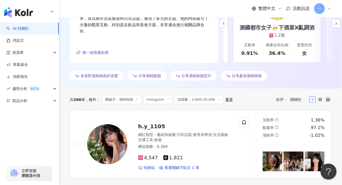
scroll to position [86, 0]
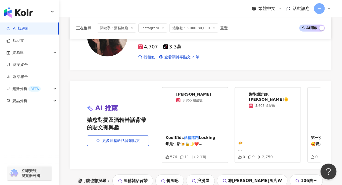
drag, startPoint x: 345, startPoint y: 33, endPoint x: 14, endPoint y: 3, distance: 332.7
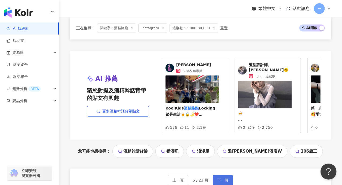
scroll to position [1093, 0]
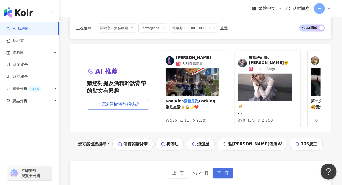
click at [226, 171] on span "下一頁" at bounding box center [222, 173] width 11 height 4
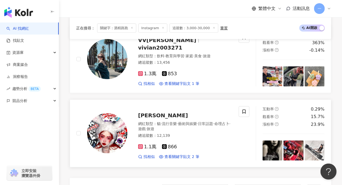
scroll to position [940, 0]
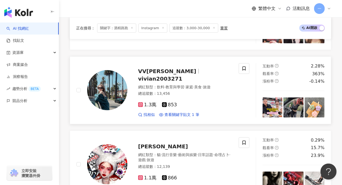
click at [272, 97] on img at bounding box center [272, 107] width 20 height 20
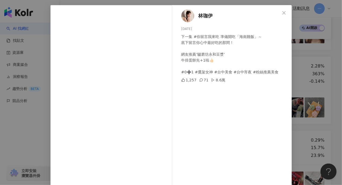
scroll to position [55, 0]
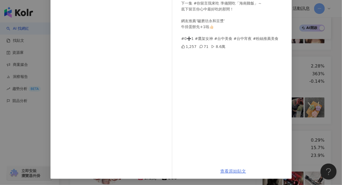
click at [230, 171] on link "查看原始貼文" at bounding box center [233, 171] width 26 height 5
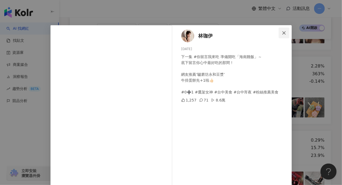
click at [282, 34] on icon "close" at bounding box center [284, 33] width 4 height 4
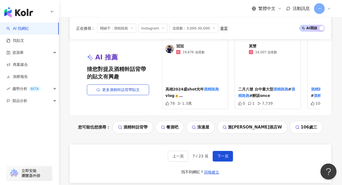
scroll to position [1170, 0]
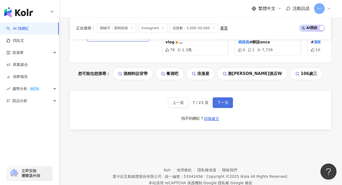
click at [220, 101] on span "下一頁" at bounding box center [222, 103] width 11 height 4
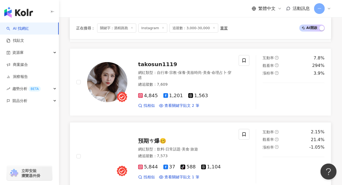
scroll to position [922, 0]
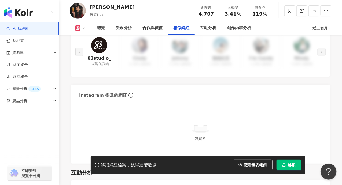
scroll to position [857, 0]
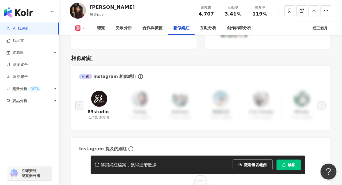
click at [97, 104] on img at bounding box center [99, 99] width 16 height 16
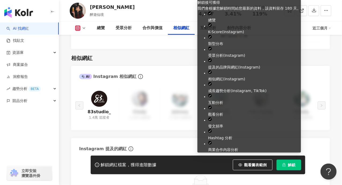
click at [284, 164] on icon "lock" at bounding box center [284, 165] width 4 height 4
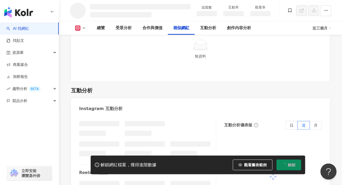
scroll to position [775, 0]
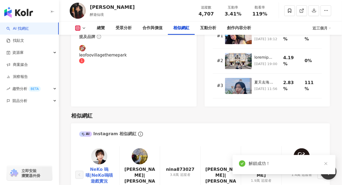
scroll to position [880, 0]
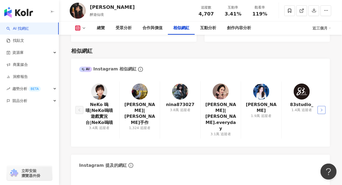
click at [320, 108] on icon "right" at bounding box center [321, 109] width 3 height 3
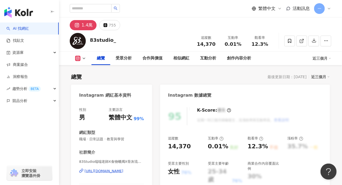
click at [107, 117] on div "性別 男 主要語言 繁體中文 99% 網紅類型 職場 · 日常話題 · 教育與學習 社群簡介 83Studio端端老師X食物蠟燭X骨灰琉璃X食品模型 | 83…" at bounding box center [111, 162] width 65 height 111
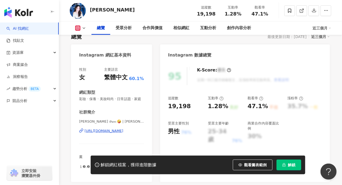
scroll to position [80, 0]
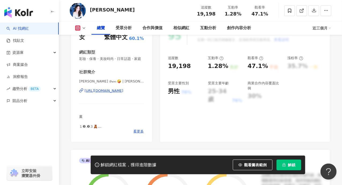
click at [102, 93] on div "https://www.instagram.com/cynthia_then_/" at bounding box center [103, 90] width 39 height 5
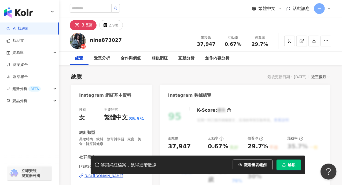
click at [109, 174] on div "[URL][DOMAIN_NAME]" at bounding box center [103, 176] width 39 height 5
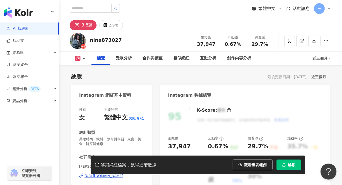
scroll to position [54, 0]
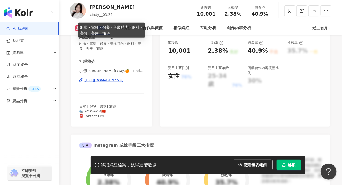
scroll to position [107, 0]
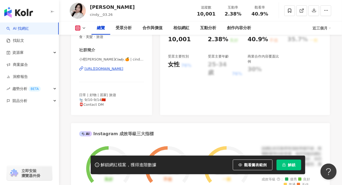
click at [109, 70] on div "https://www.instagram.com/cindy__03.26/" at bounding box center [103, 68] width 39 height 5
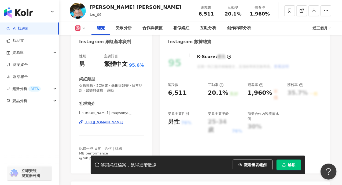
click at [117, 121] on div "https://www.instagram.com/maysonyu_/" at bounding box center [103, 122] width 39 height 5
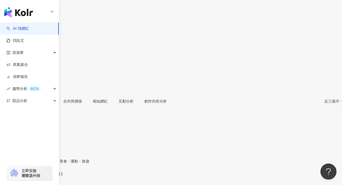
scroll to position [80, 0]
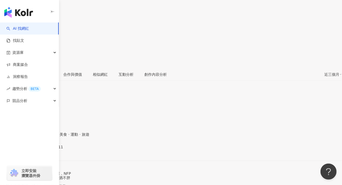
click at [47, 149] on div "https://www.instagram.com/migo0811/" at bounding box center [26, 151] width 42 height 4
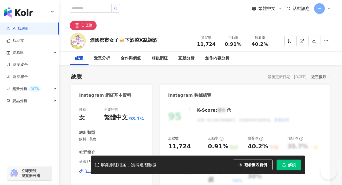
scroll to position [54, 0]
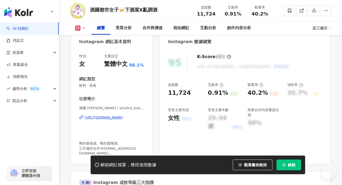
click at [117, 118] on div "[URL][DOMAIN_NAME]" at bounding box center [103, 117] width 39 height 5
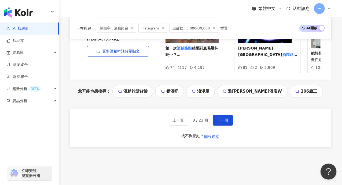
scroll to position [1161, 0]
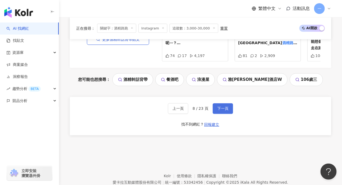
click at [218, 107] on span "下一頁" at bounding box center [222, 109] width 11 height 4
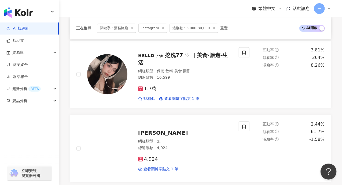
scroll to position [389, 0]
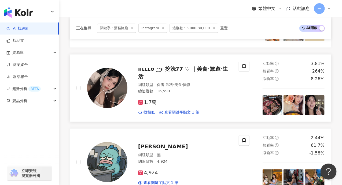
click at [269, 105] on img at bounding box center [272, 105] width 20 height 20
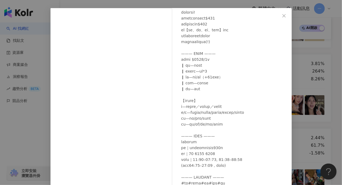
scroll to position [55, 0]
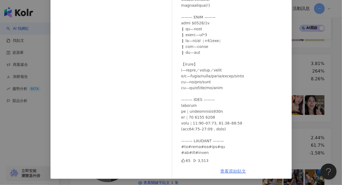
click at [227, 170] on link "查看原始貼文" at bounding box center [233, 171] width 26 height 5
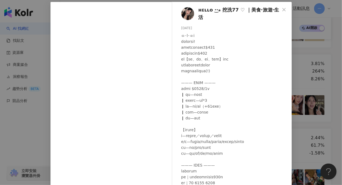
scroll to position [2, 0]
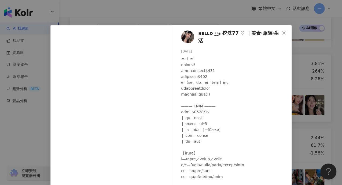
drag, startPoint x: 282, startPoint y: 32, endPoint x: 207, endPoint y: 94, distance: 97.5
click at [283, 32] on icon "close" at bounding box center [284, 33] width 4 height 4
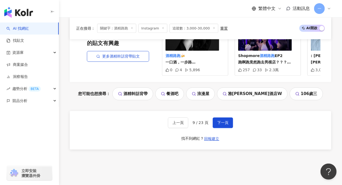
scroll to position [1139, 0]
click at [218, 121] on span "下一頁" at bounding box center [222, 123] width 11 height 4
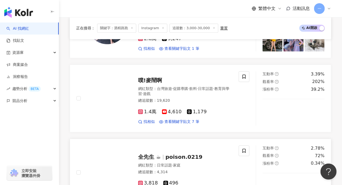
scroll to position [531, 0]
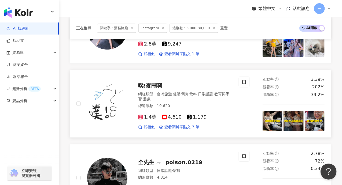
click at [275, 113] on img at bounding box center [272, 121] width 20 height 20
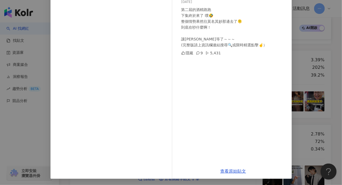
scroll to position [558, 0]
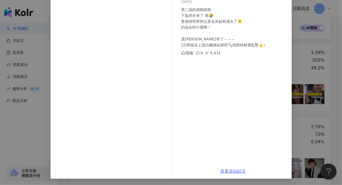
click at [226, 171] on link "查看原始貼文" at bounding box center [233, 171] width 26 height 5
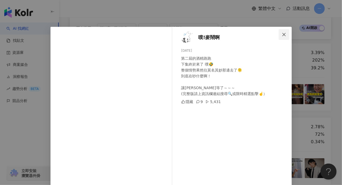
click at [284, 36] on span "Close" at bounding box center [283, 34] width 11 height 4
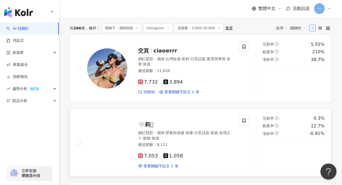
scroll to position [156, 0]
